Goal: Task Accomplishment & Management: Use online tool/utility

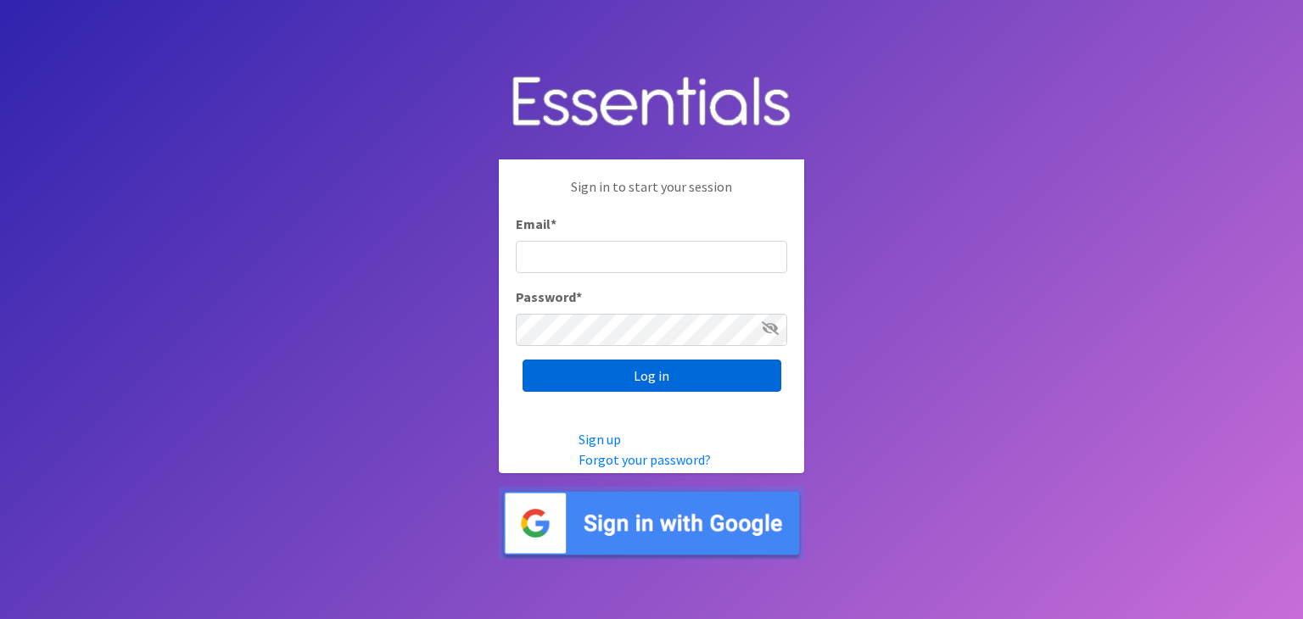
type input "[EMAIL_ADDRESS][DOMAIN_NAME]"
click at [669, 380] on input "Log in" at bounding box center [652, 376] width 259 height 32
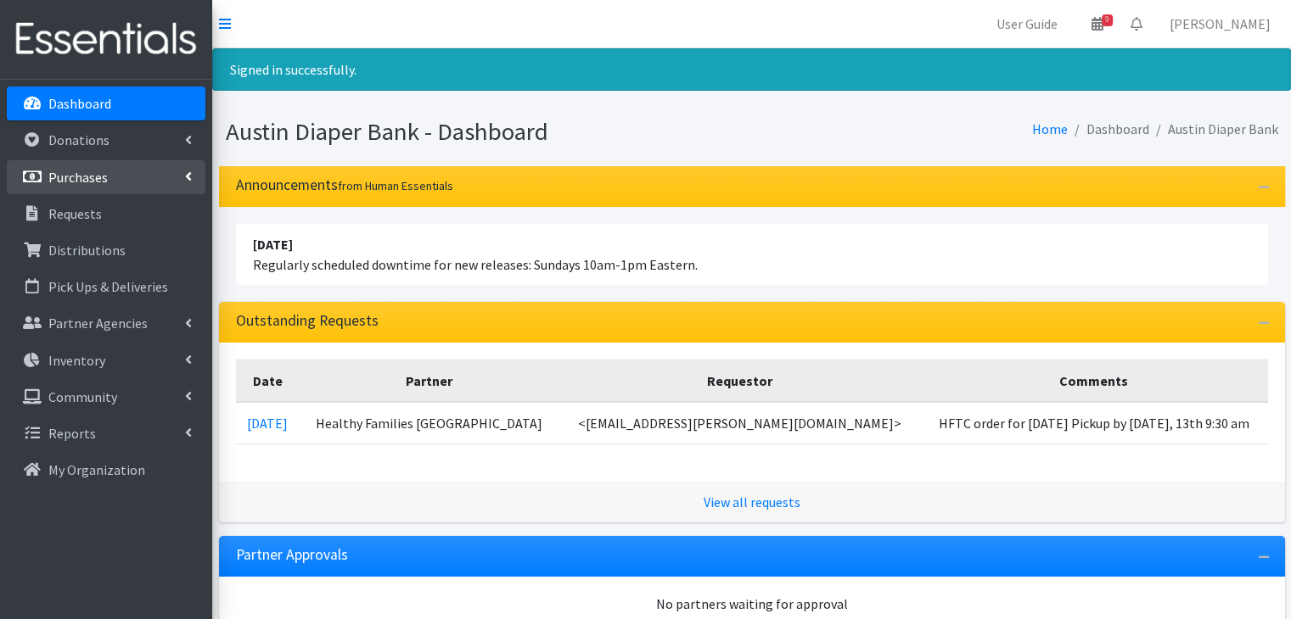
click at [82, 188] on link "Purchases" at bounding box center [106, 177] width 199 height 34
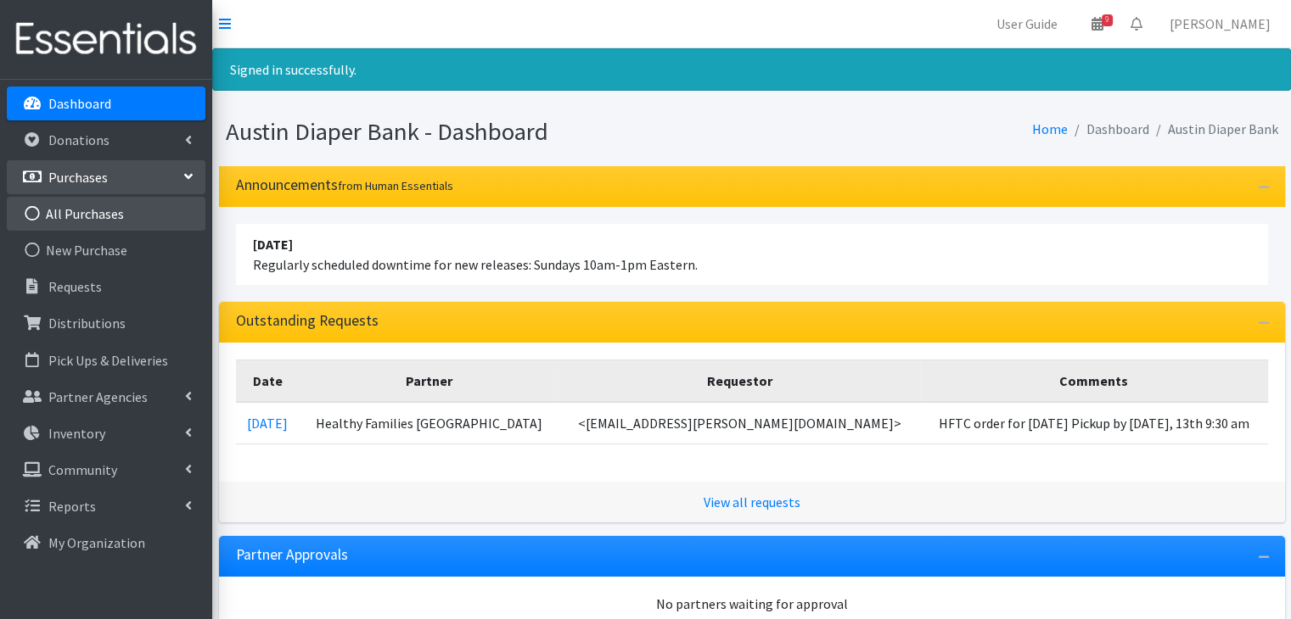
click at [124, 197] on link "All Purchases" at bounding box center [106, 214] width 199 height 34
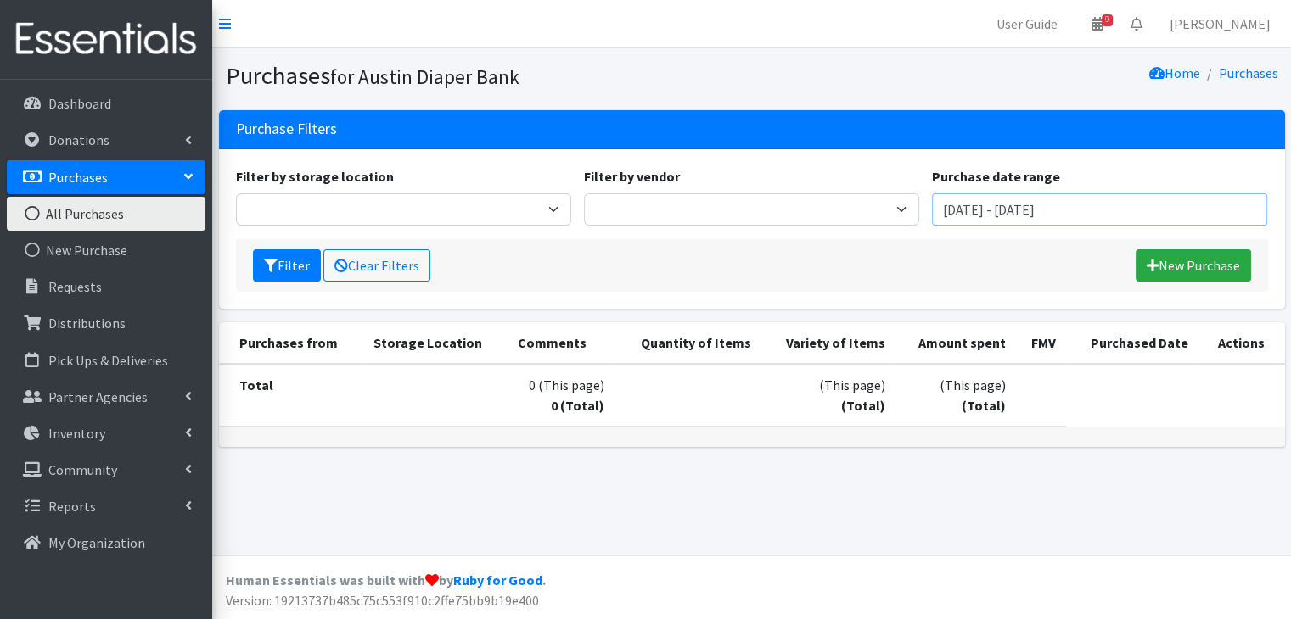
drag, startPoint x: 1006, startPoint y: 195, endPoint x: 973, endPoint y: 225, distance: 44.5
click at [973, 225] on div "Filter by storage location Austin Diaper Bank Warehouse Filter by vendor Baby 2…" at bounding box center [751, 202] width 1044 height 73
click at [1194, 201] on input "August 8, 2025 - November 8, 2025" at bounding box center [1099, 209] width 335 height 32
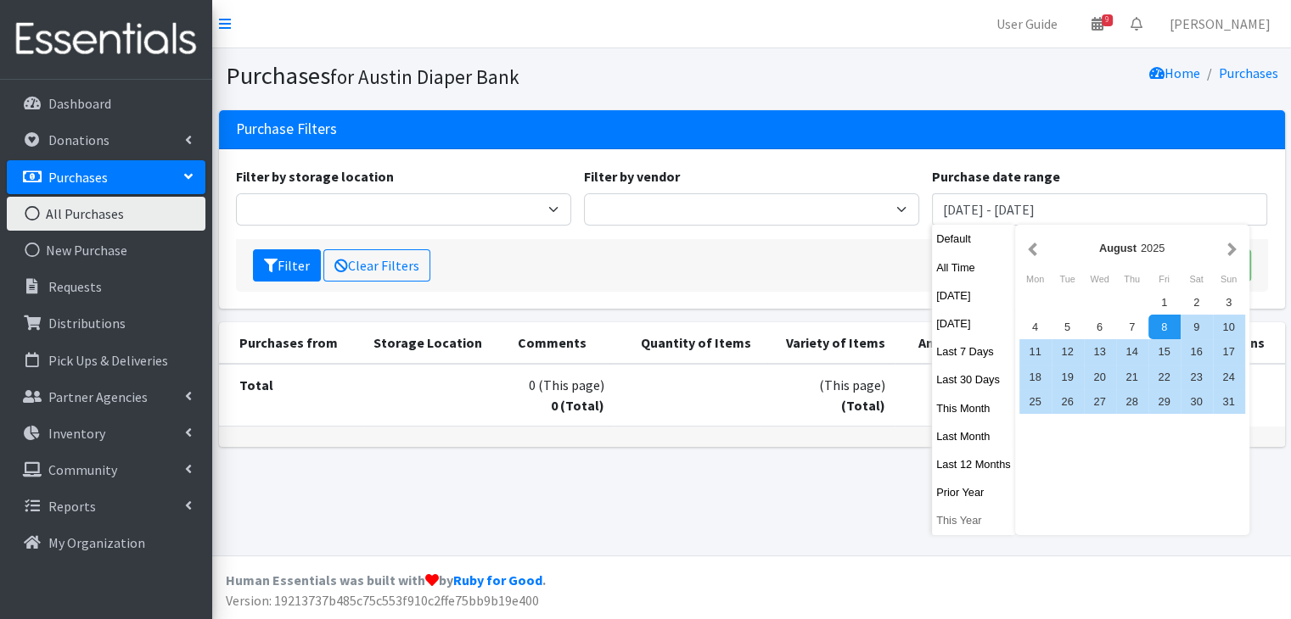
click at [966, 527] on button "This Year" at bounding box center [973, 520] width 83 height 25
type input "January 1, 2025 - December 31, 2025"
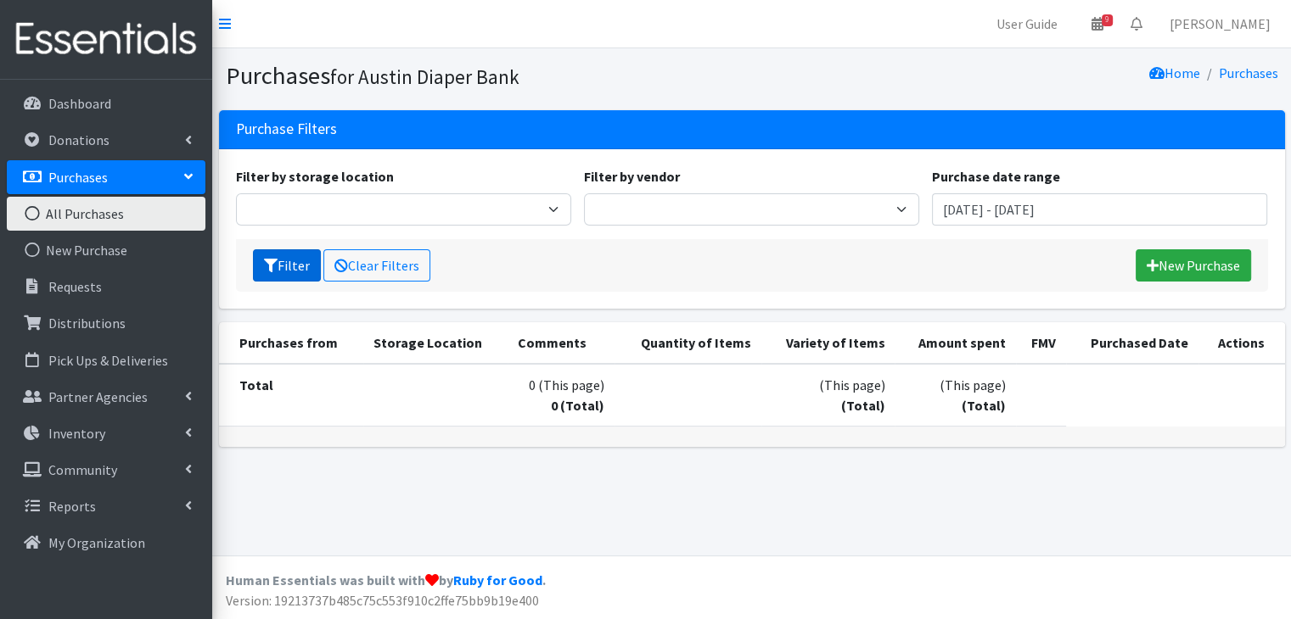
click at [288, 272] on button "Filter" at bounding box center [287, 265] width 68 height 32
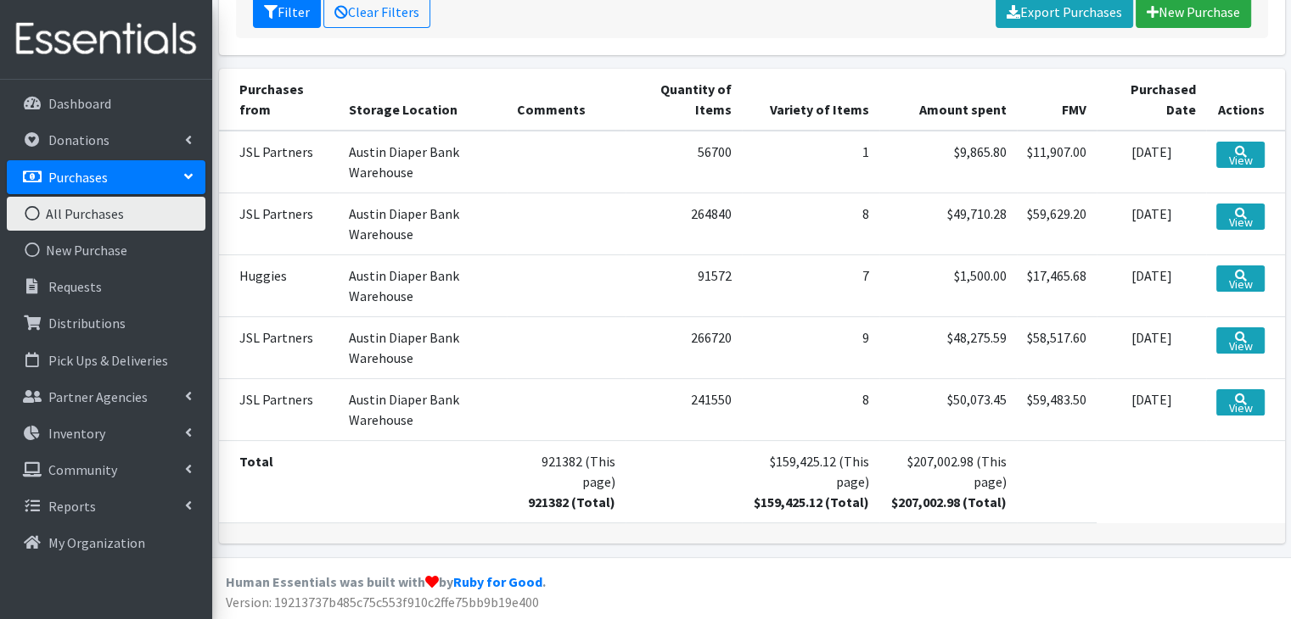
scroll to position [253, 0]
click at [1229, 216] on link "View" at bounding box center [1240, 217] width 48 height 26
click at [1229, 222] on link "View" at bounding box center [1240, 217] width 48 height 26
click at [676, 439] on td "241550" at bounding box center [683, 410] width 116 height 62
click at [1240, 216] on link "View" at bounding box center [1240, 217] width 48 height 26
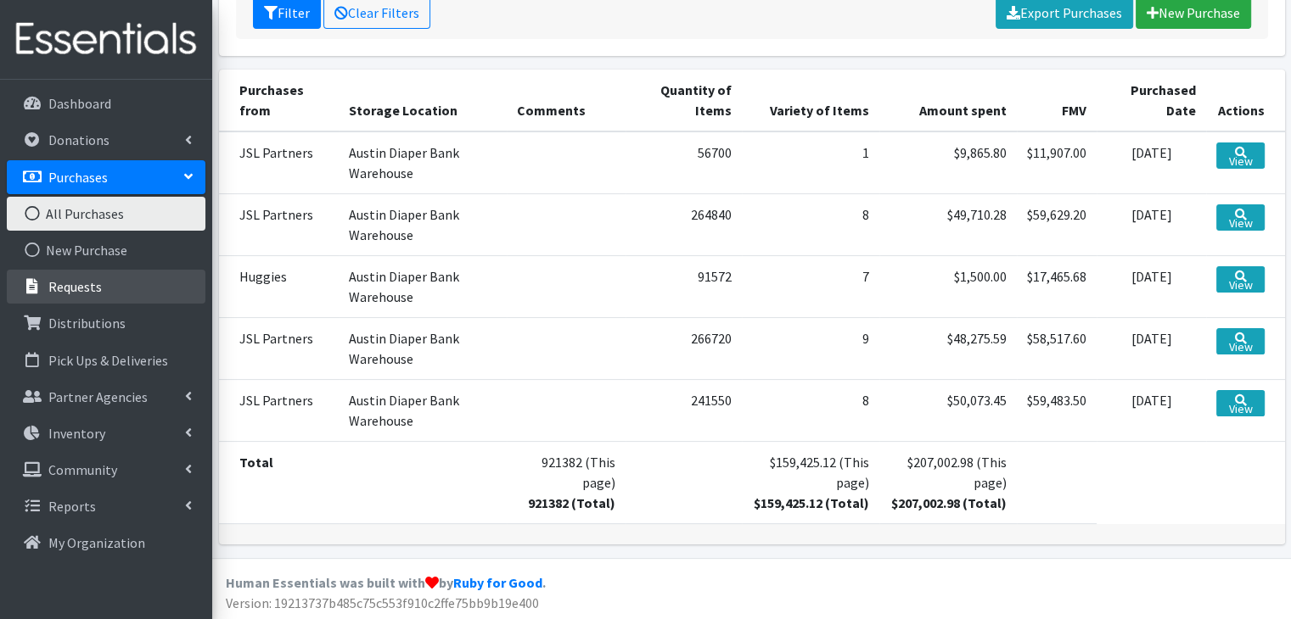
click at [159, 282] on link "Requests" at bounding box center [106, 287] width 199 height 34
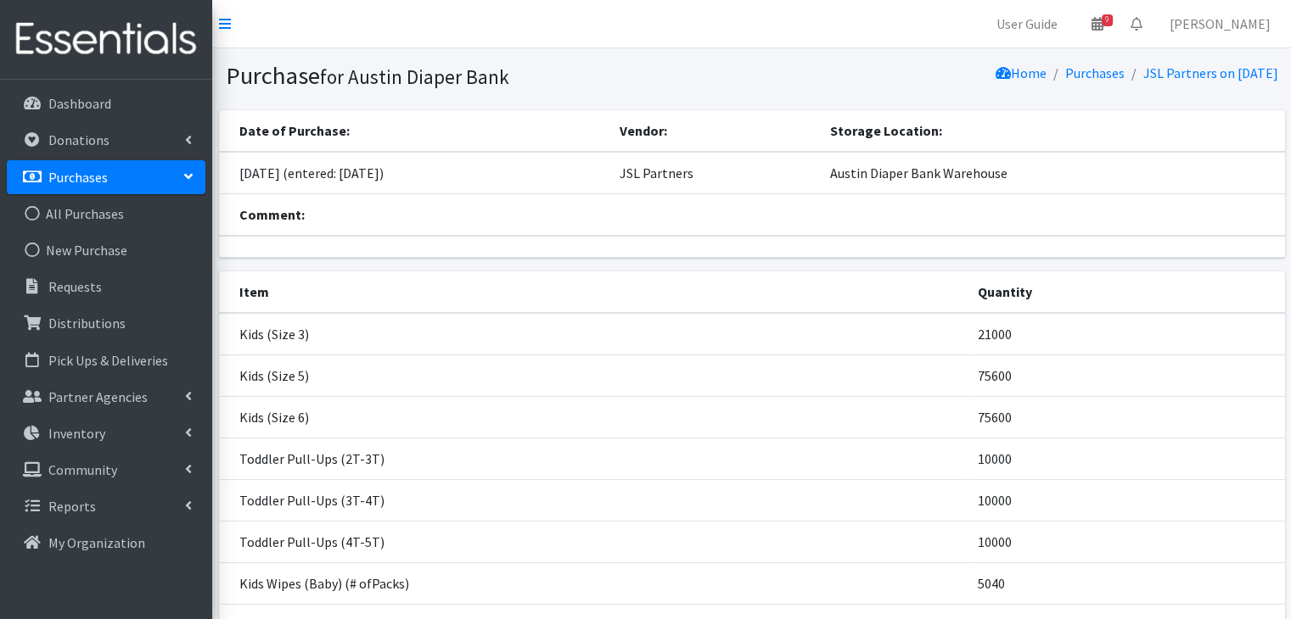
scroll to position [154, 0]
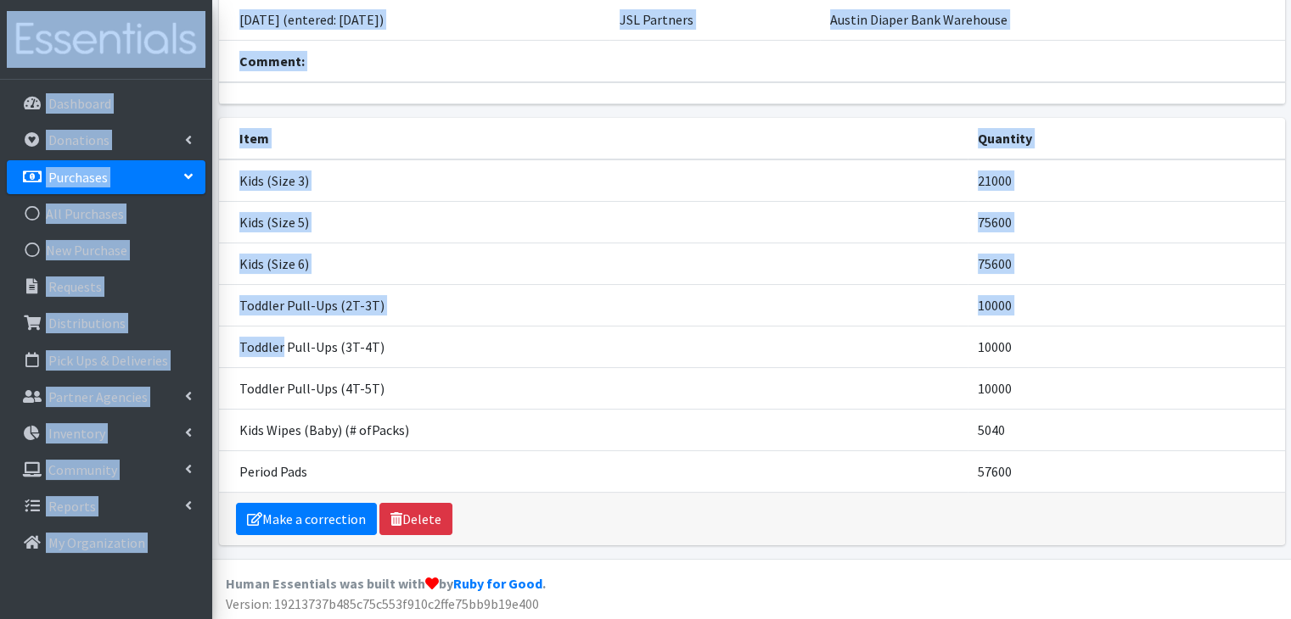
drag, startPoint x: 282, startPoint y: 327, endPoint x: 27, endPoint y: 52, distance: 374.7
click at [27, 52] on div "User Guide 9 9 Pick-ups remaining this week View Calendar 0 Requests 0 Partner …" at bounding box center [645, 234] width 1291 height 776
click at [526, 310] on td "Toddler Pull-Ups (2T-3T)" at bounding box center [593, 305] width 748 height 42
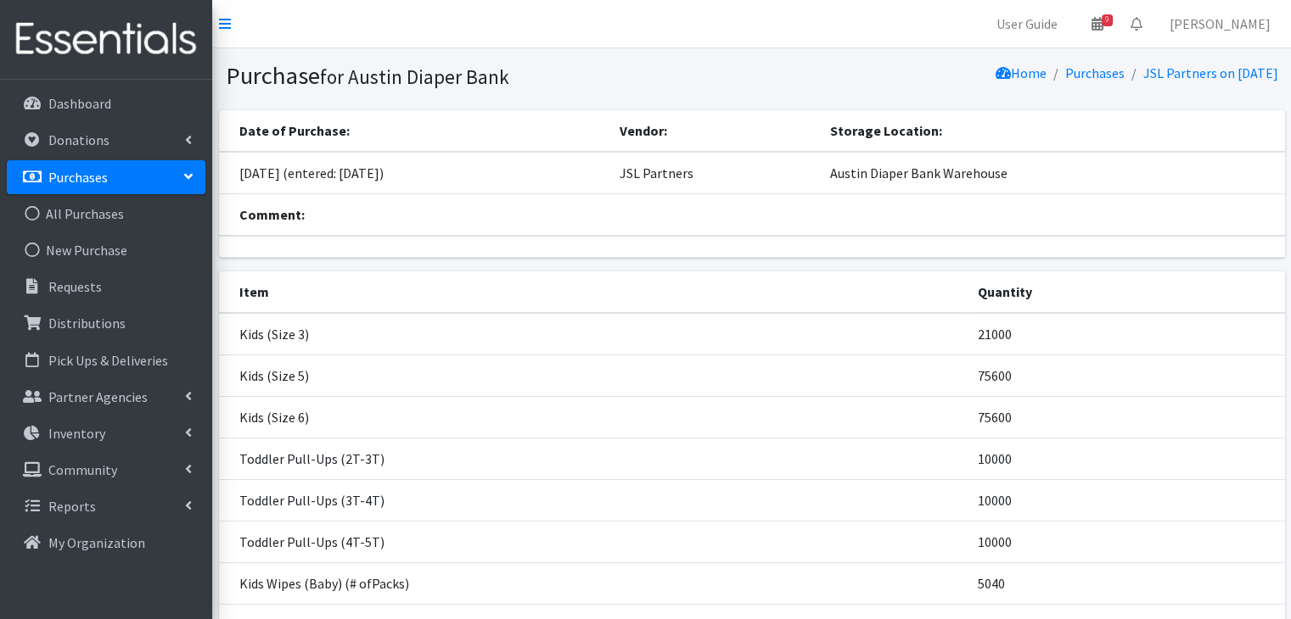
scroll to position [154, 0]
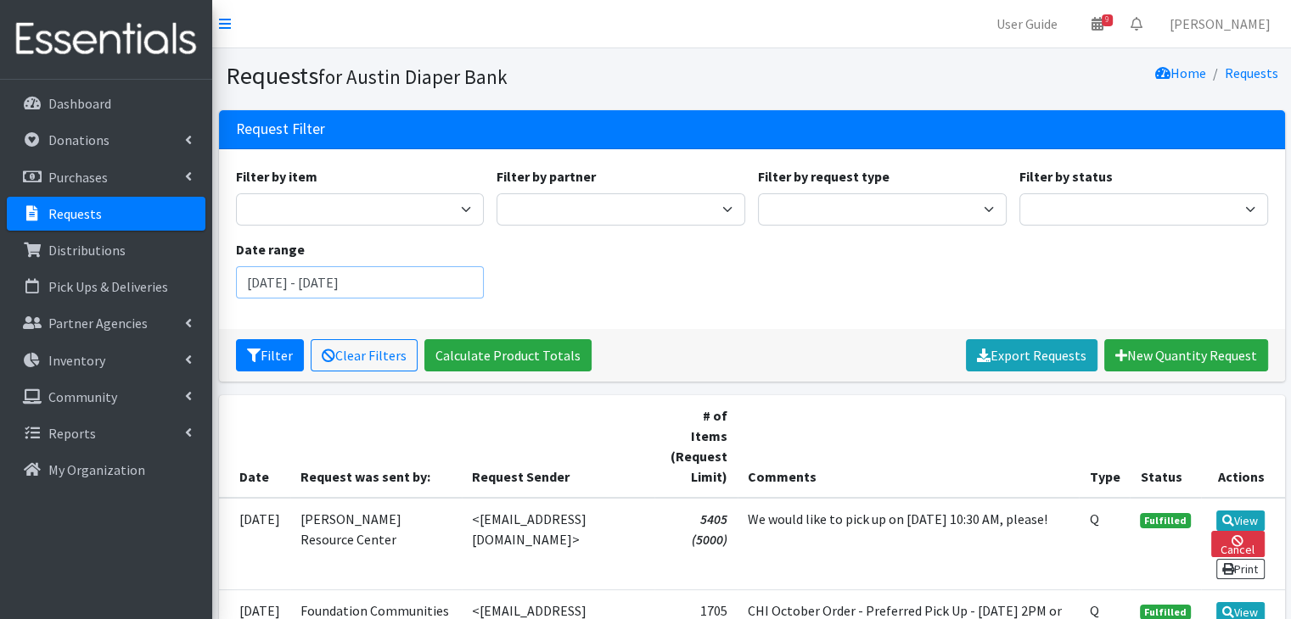
click at [369, 289] on input "[DATE] - [DATE]" at bounding box center [360, 282] width 249 height 32
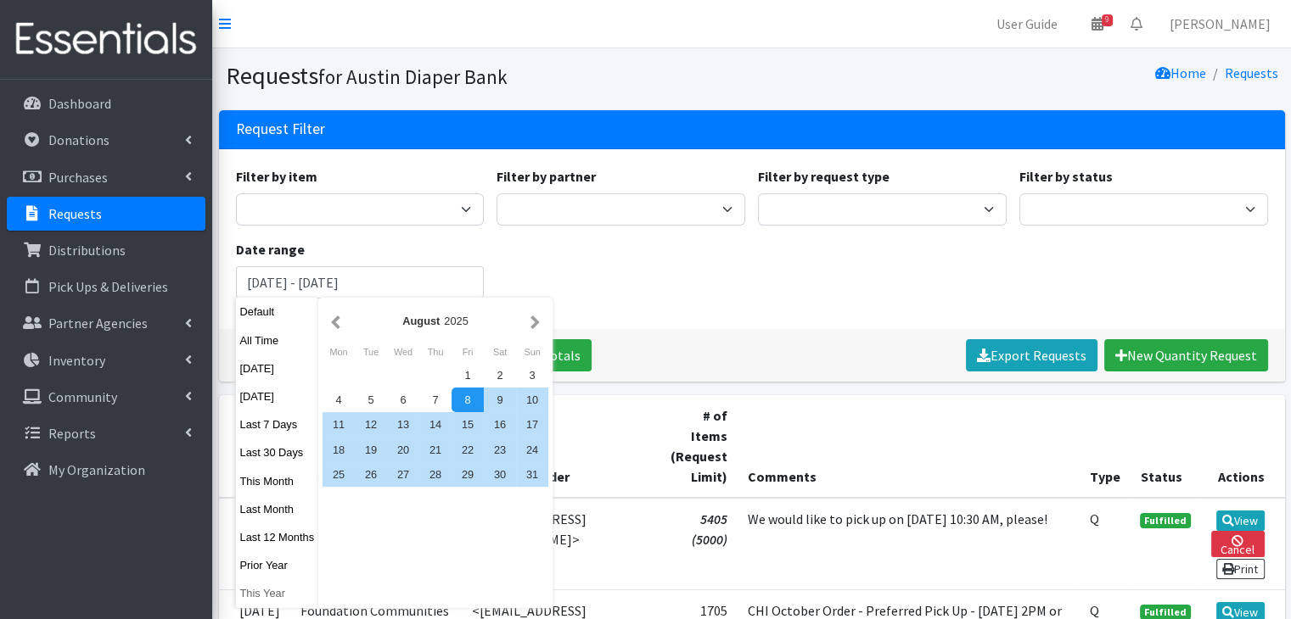
click at [288, 587] on button "This Year" at bounding box center [277, 593] width 83 height 25
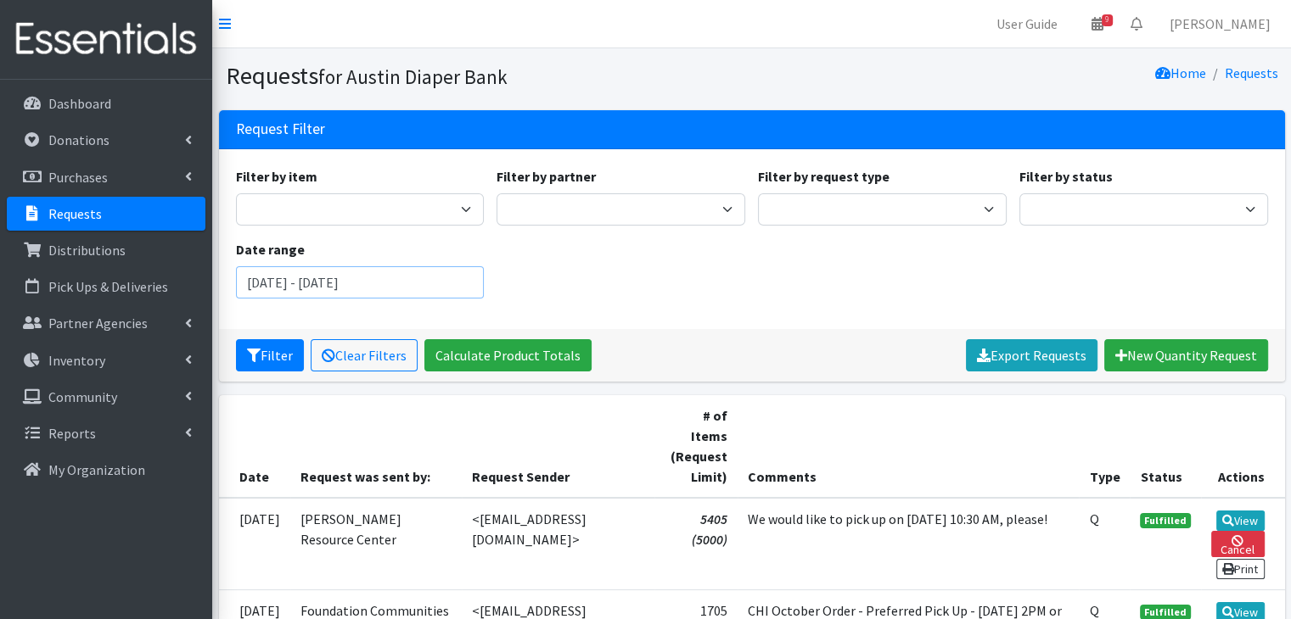
click at [438, 288] on input "[DATE] - [DATE]" at bounding box center [360, 282] width 249 height 32
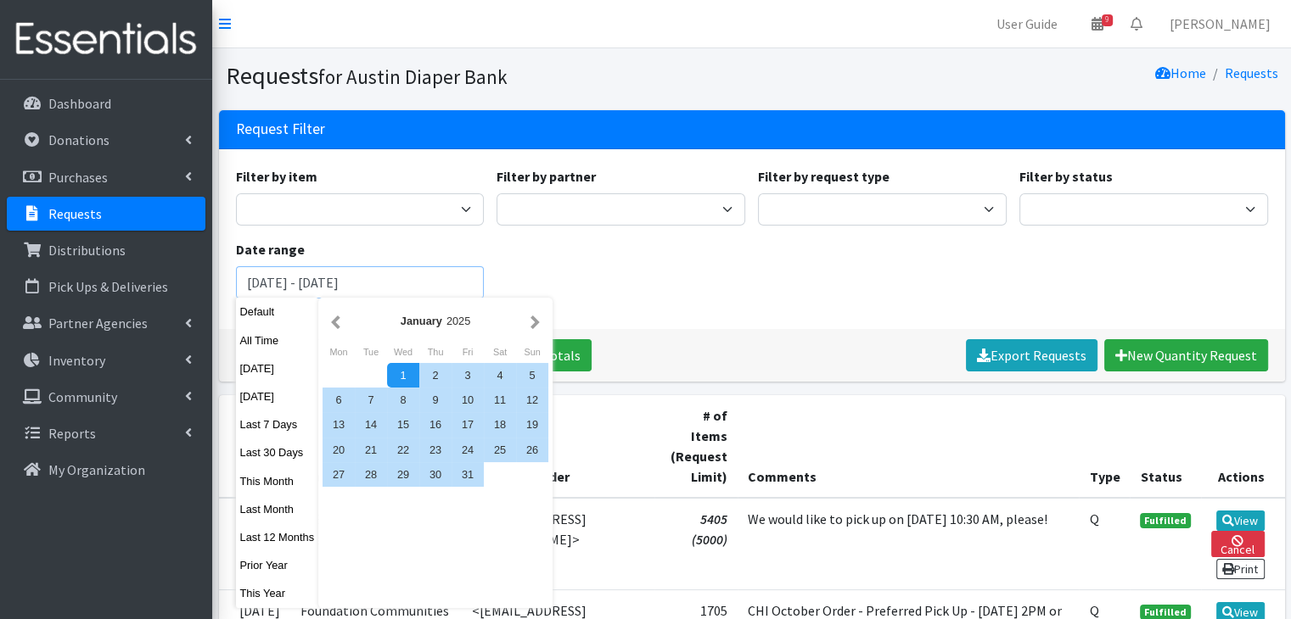
click at [428, 284] on input "[DATE] - [DATE]" at bounding box center [360, 282] width 249 height 32
click at [455, 283] on input "[DATE] - [DATE]" at bounding box center [360, 282] width 249 height 32
click at [270, 542] on button "Last 12 Months" at bounding box center [277, 537] width 83 height 25
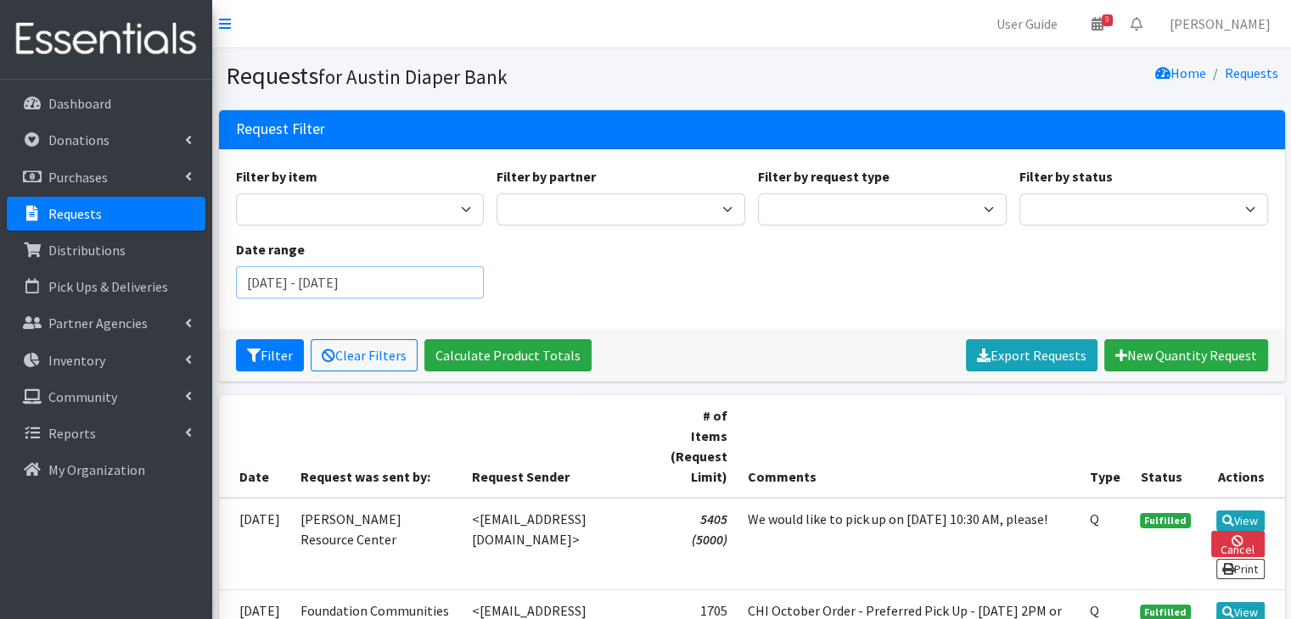
click at [325, 283] on input "[DATE] - [DATE]" at bounding box center [360, 282] width 249 height 32
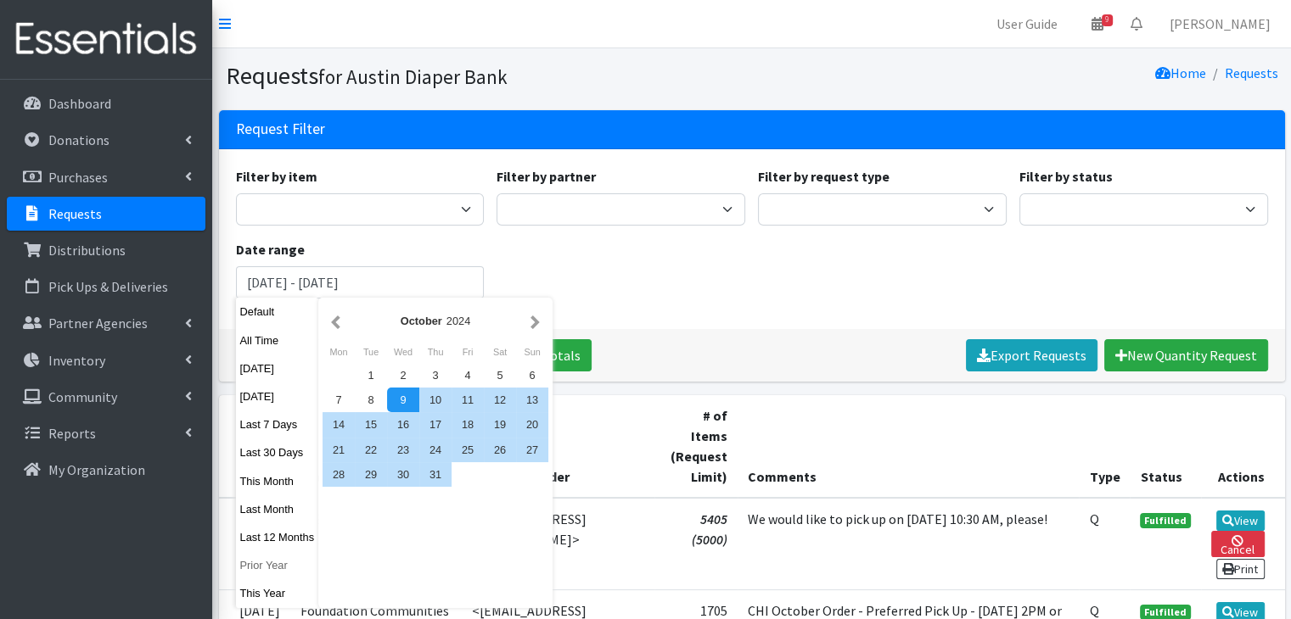
click at [256, 568] on button "Prior Year" at bounding box center [277, 565] width 83 height 25
type input "[DATE] - [DATE]"
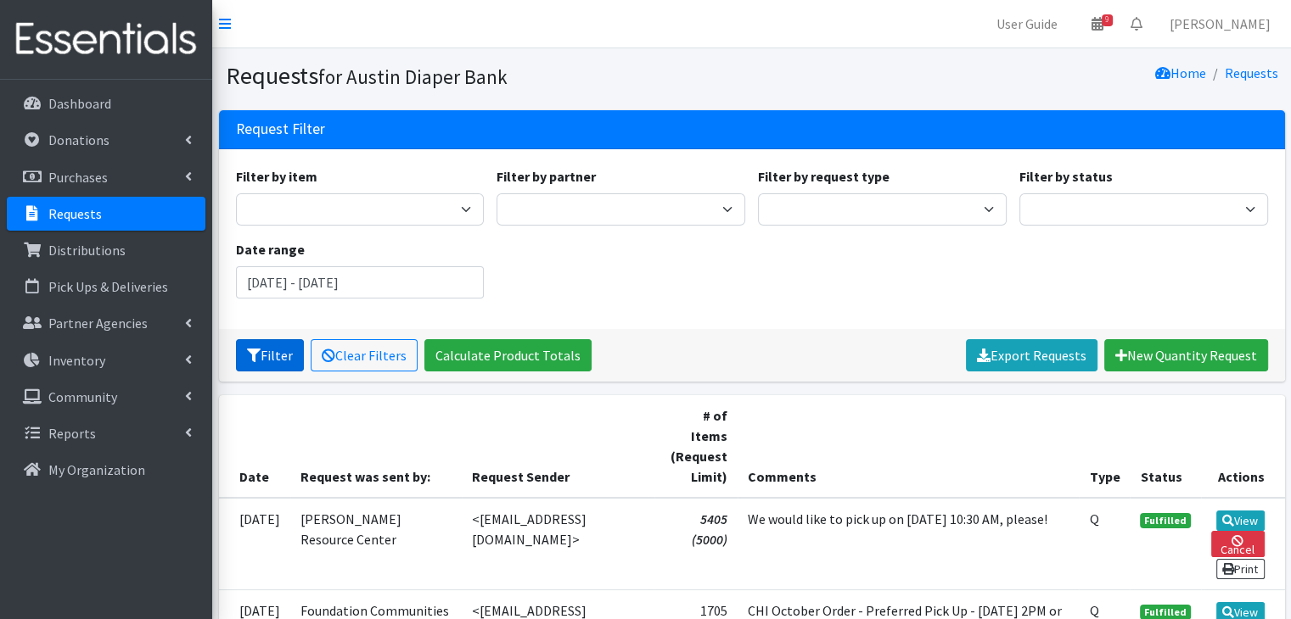
click at [267, 342] on button "Filter" at bounding box center [270, 355] width 68 height 32
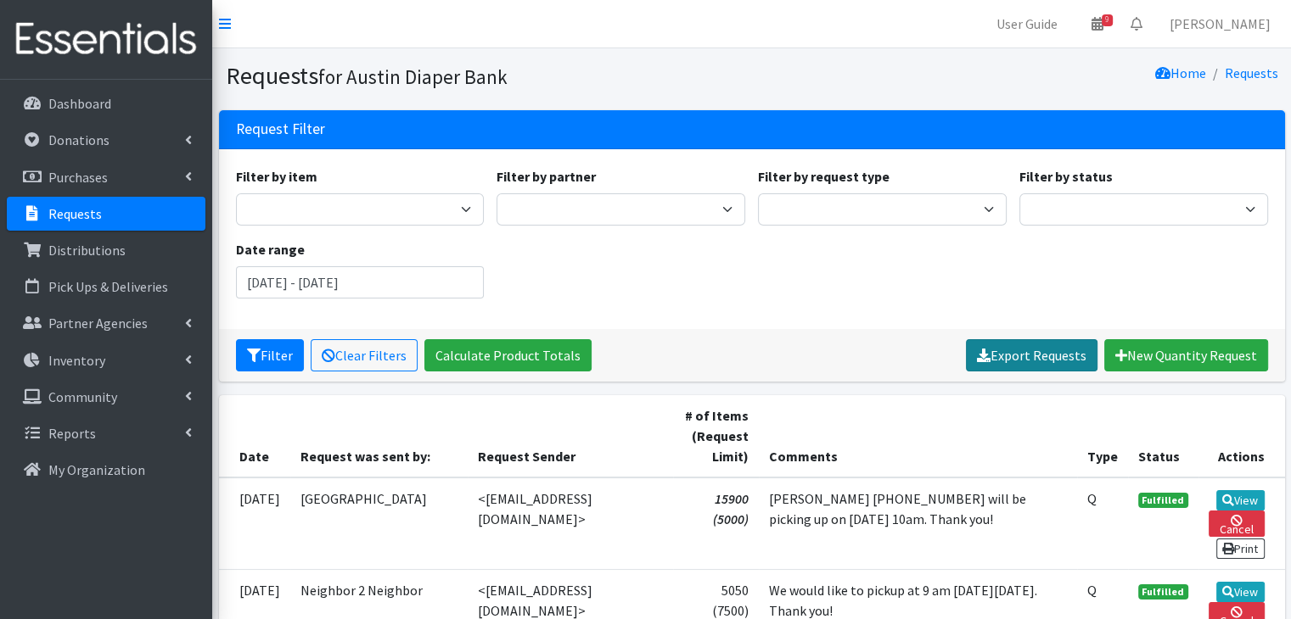
click at [1015, 344] on link "Export Requests" at bounding box center [1032, 355] width 132 height 32
